Goal: Transaction & Acquisition: Purchase product/service

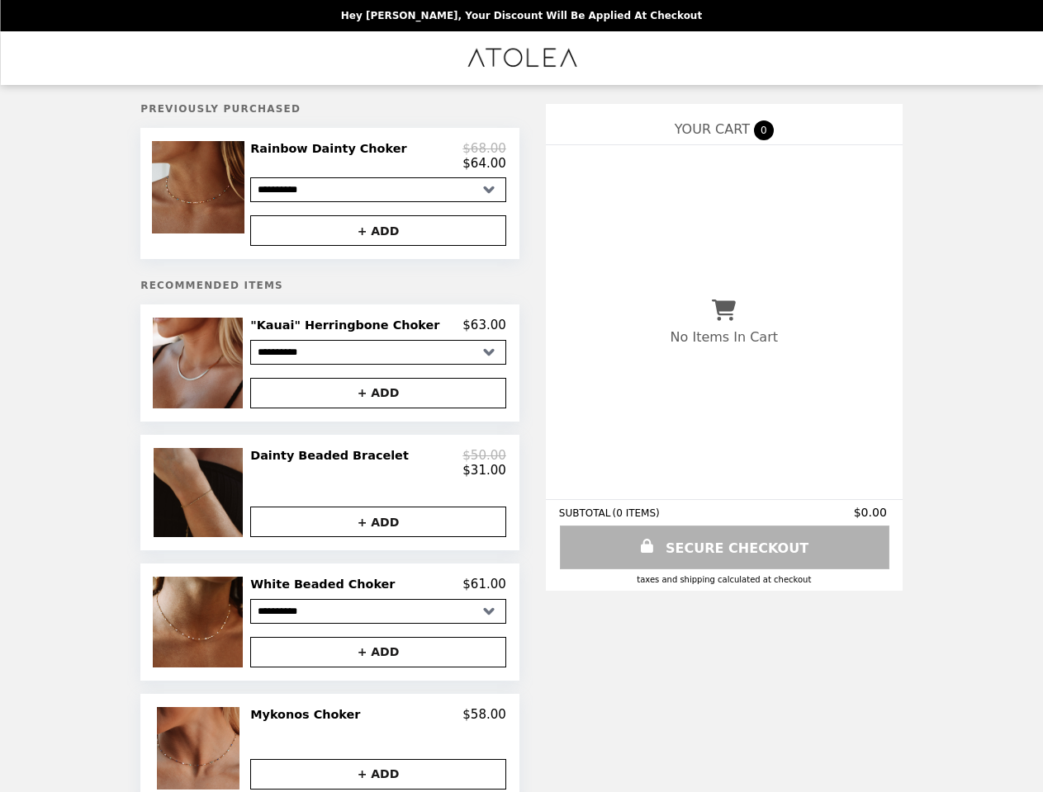
click at [226, 196] on img at bounding box center [200, 187] width 97 height 92
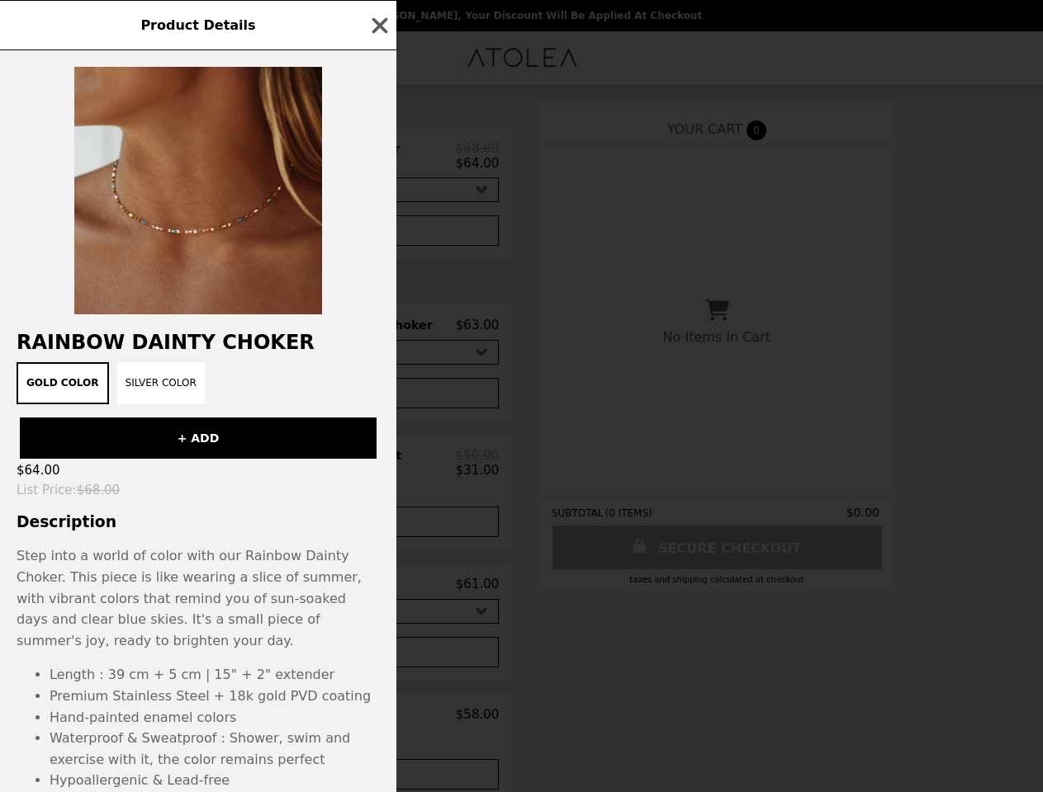
click at [378, 159] on div "Product Details Rainbow Dainty Choker Gold Color Silver Color + ADD $64.00 List…" at bounding box center [521, 396] width 1043 height 792
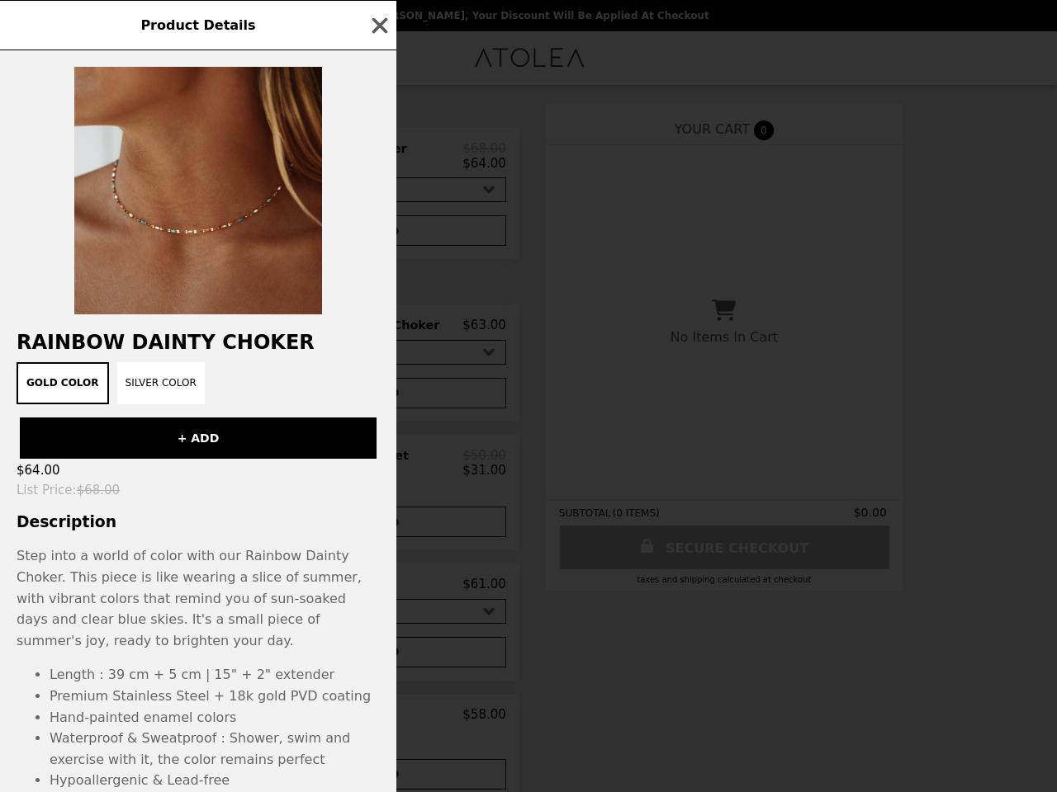
click at [378, 235] on div at bounding box center [198, 182] width 396 height 264
click at [226, 370] on div "Gold Color Silver Color" at bounding box center [198, 383] width 376 height 42
click at [378, 333] on h2 "Rainbow Dainty Choker" at bounding box center [198, 342] width 396 height 23
click at [378, 400] on div "Product Details Rainbow Dainty Choker Gold Color Silver Color + ADD $64.00 List…" at bounding box center [528, 396] width 1057 height 792
click at [226, 503] on div "Product Details Rainbow Dainty Choker Gold Color Silver Color + ADD $64.00 List…" at bounding box center [528, 396] width 1057 height 792
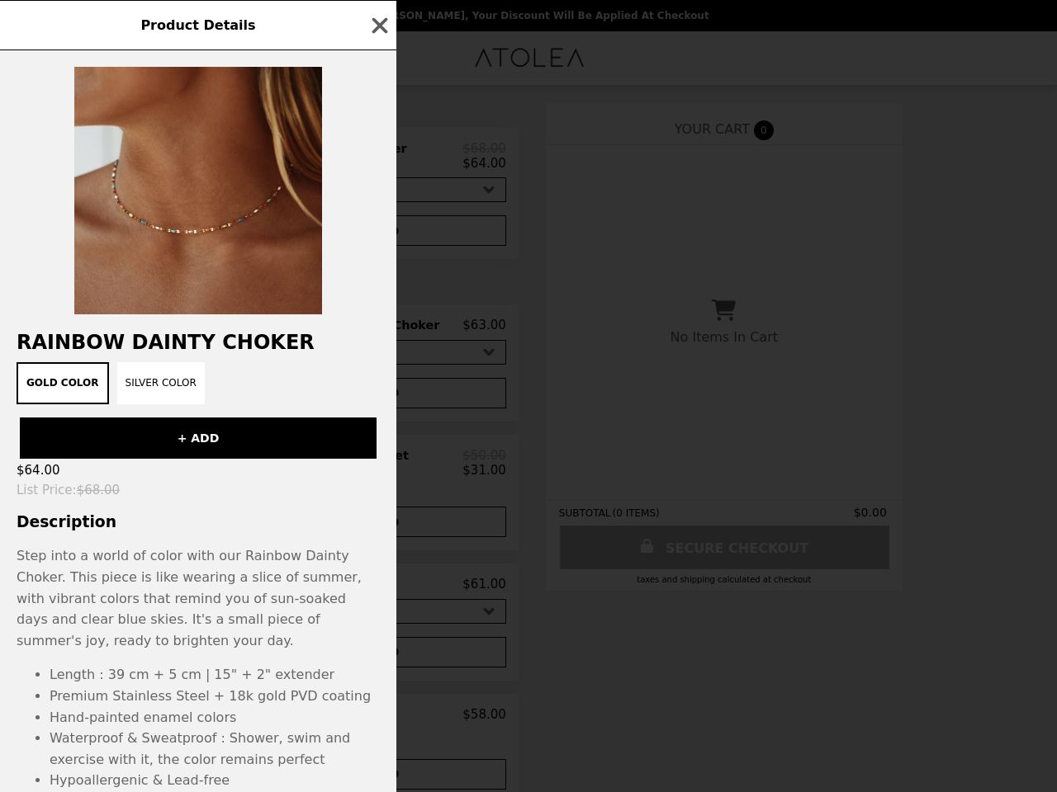
click at [378, 472] on div "$31.00" at bounding box center [378, 470] width 256 height 15
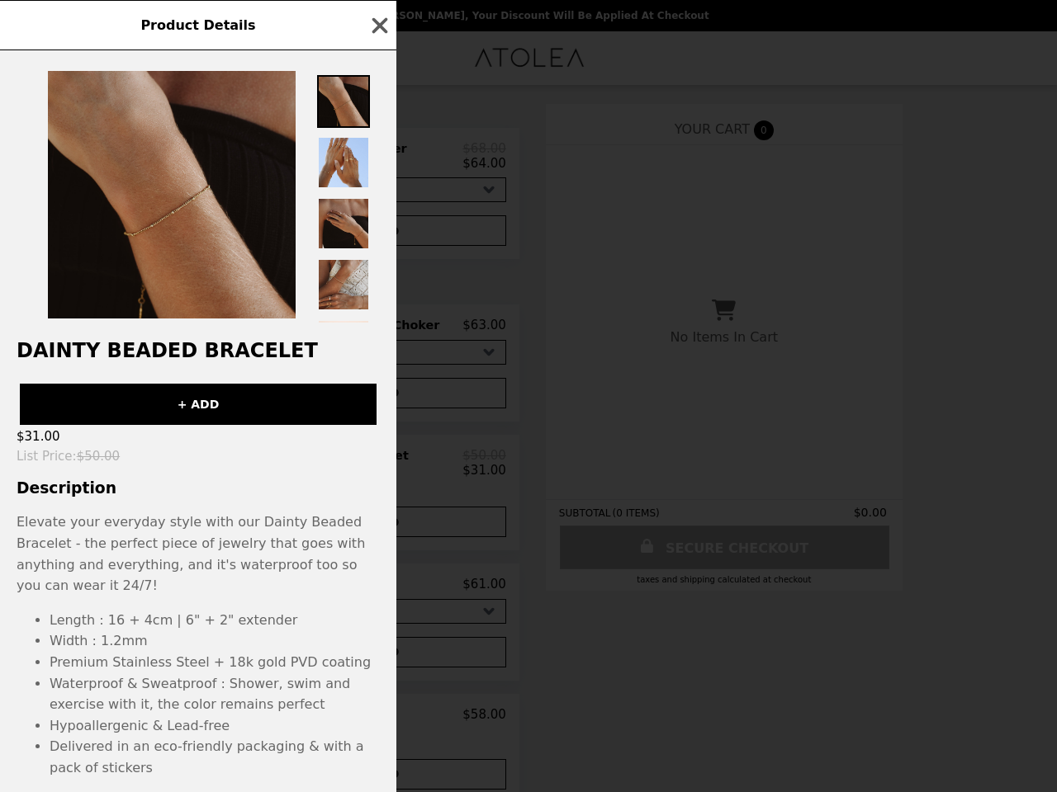
click at [378, 534] on div "Product Details Dainty Beaded Bracelet + ADD $31.00 List Price : $50.00 Descrip…" at bounding box center [528, 396] width 1057 height 792
click at [226, 635] on li "Width : 1.2mm" at bounding box center [215, 641] width 330 height 21
